Goal: Task Accomplishment & Management: Complete application form

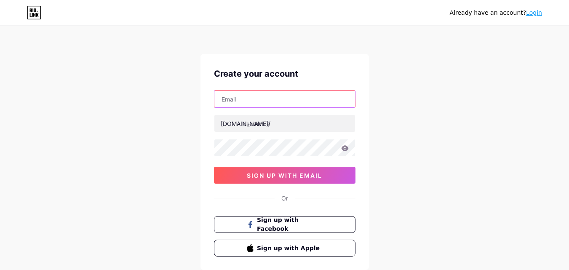
click at [243, 103] on input "text" at bounding box center [284, 99] width 141 height 17
type input "[EMAIL_ADDRESS][DOMAIN_NAME]"
drag, startPoint x: 236, startPoint y: 97, endPoint x: 128, endPoint y: 96, distance: 107.8
click at [128, 96] on div "Already have an account? Login Create your account [EMAIL_ADDRESS][DOMAIN_NAME]…" at bounding box center [284, 161] width 569 height 322
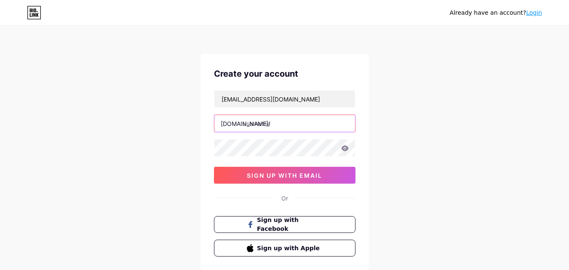
click at [261, 127] on input "text" at bounding box center [284, 123] width 141 height 17
paste input "lufitat"
type input "lufitat"
click at [418, 142] on div "Already have an account? Login Create your account [EMAIL_ADDRESS][DOMAIN_NAME]…" at bounding box center [284, 161] width 569 height 322
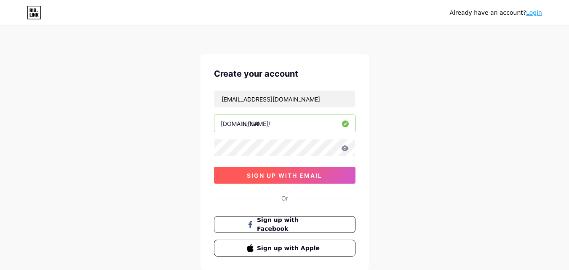
click at [300, 176] on span "sign up with email" at bounding box center [284, 175] width 75 height 7
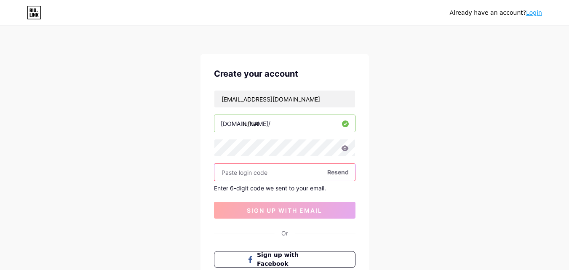
paste input "828294"
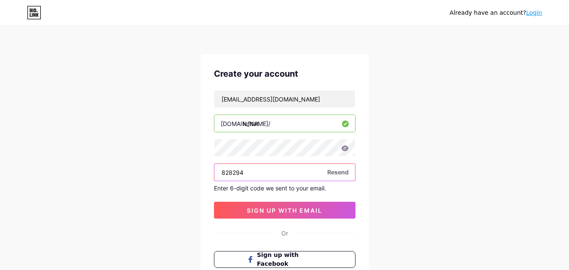
type input "828294"
click at [193, 172] on div "Already have an account? Login Create your account [EMAIL_ADDRESS][DOMAIN_NAME]…" at bounding box center [284, 178] width 569 height 357
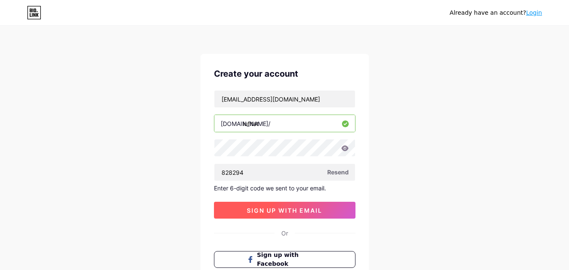
click at [268, 204] on button "sign up with email" at bounding box center [284, 210] width 141 height 17
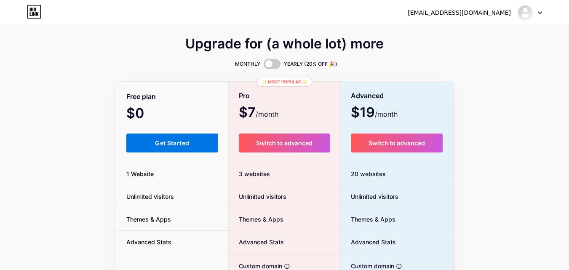
click at [178, 142] on span "Get Started" at bounding box center [172, 142] width 34 height 7
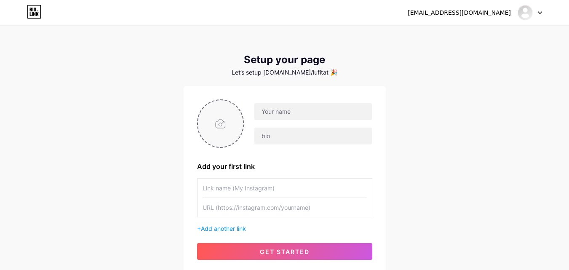
click at [215, 118] on input "file" at bounding box center [220, 123] width 45 height 47
type input "C:\fakepath\LOGO-Lufitat.jpg"
click at [288, 115] on input "text" at bounding box center [312, 111] width 117 height 17
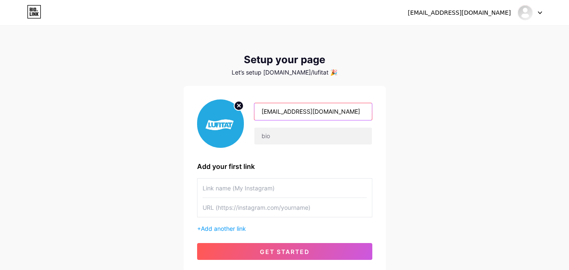
drag, startPoint x: 278, startPoint y: 109, endPoint x: 350, endPoint y: 122, distance: 72.8
click at [350, 122] on div "[EMAIL_ADDRESS][DOMAIN_NAME]" at bounding box center [308, 124] width 128 height 42
click at [263, 111] on input "lufitat" at bounding box center [312, 111] width 117 height 17
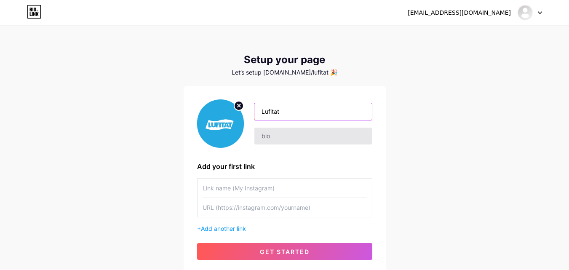
type input "Lufitat"
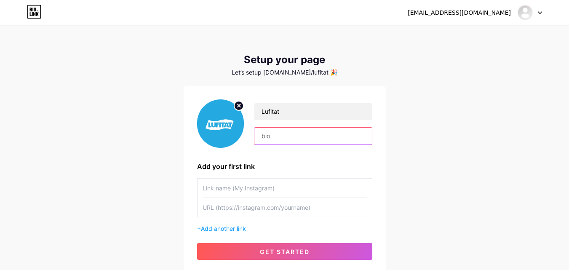
click at [277, 144] on input "text" at bounding box center [312, 136] width 117 height 17
paste input "Lufitat provides innovative ventilation and air filtration solutions for health…"
type input "Lufitat provides innovative ventilation and air filtration solutions for health…"
click at [416, 133] on div "[EMAIL_ADDRESS][DOMAIN_NAME] Dashboard Logout Setup your page Let’s setup [DOMA…" at bounding box center [284, 150] width 569 height 300
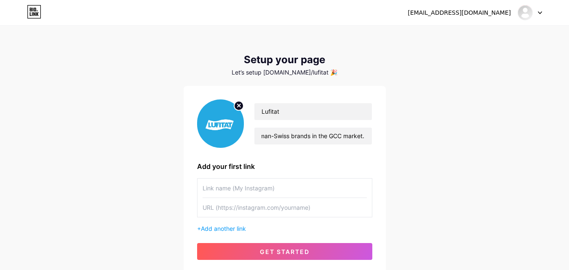
scroll to position [0, 0]
click at [241, 191] on input "text" at bounding box center [285, 188] width 164 height 19
click at [259, 208] on input "text" at bounding box center [285, 207] width 164 height 19
paste input "[URL][DOMAIN_NAME]"
type input "[URL][DOMAIN_NAME]"
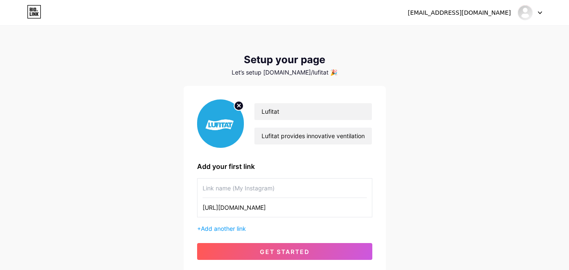
click at [268, 185] on input "text" at bounding box center [285, 188] width 164 height 19
type input "Instagram"
click at [440, 155] on div "[EMAIL_ADDRESS][DOMAIN_NAME] Dashboard Logout Setup your page Let’s setup [DOMA…" at bounding box center [284, 150] width 569 height 300
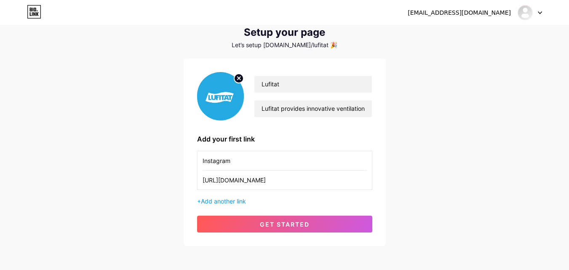
scroll to position [42, 0]
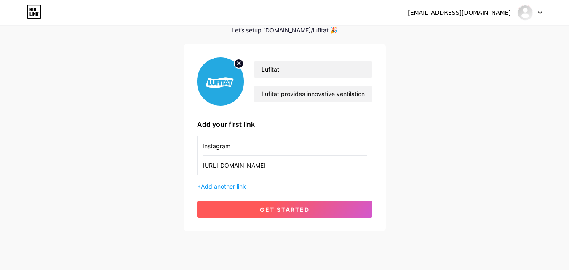
click at [285, 206] on span "get started" at bounding box center [285, 209] width 50 height 7
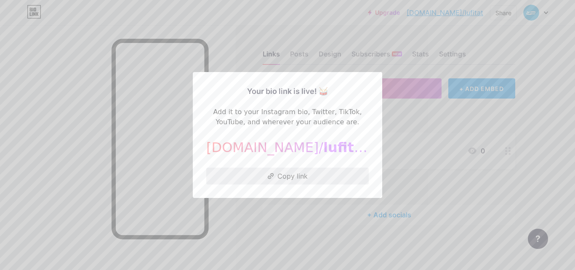
click at [284, 176] on button "Copy link" at bounding box center [287, 176] width 163 height 17
